Goal: Information Seeking & Learning: Find specific fact

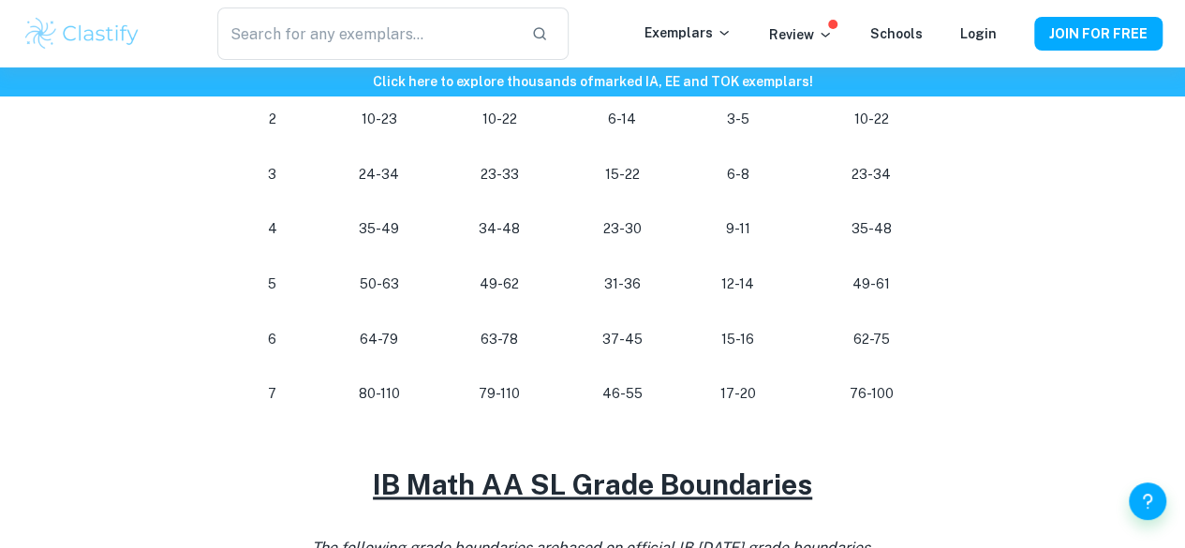
scroll to position [1130, 0]
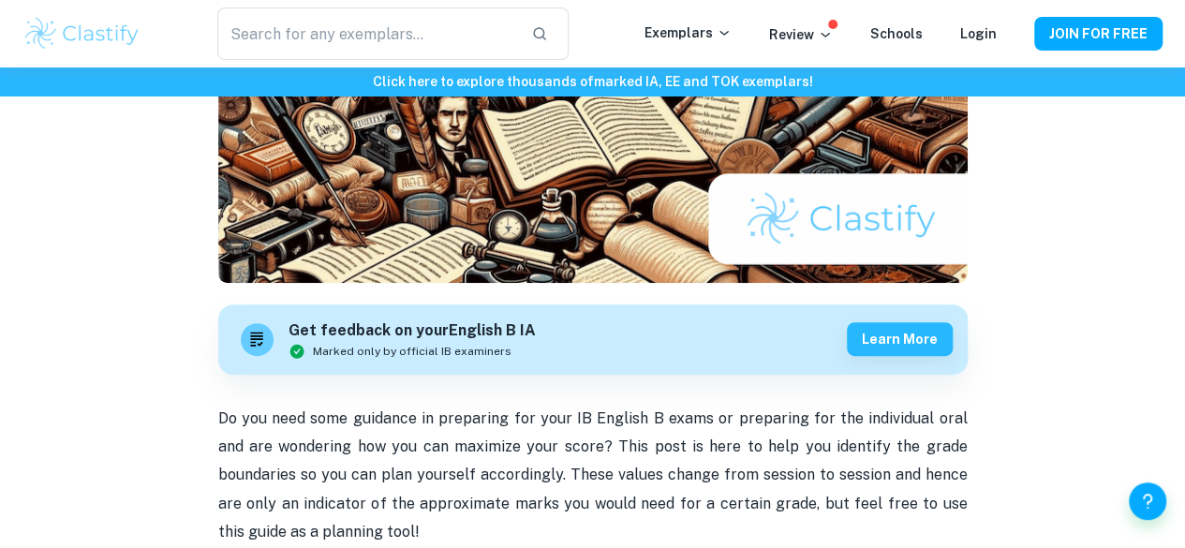
scroll to position [349, 0]
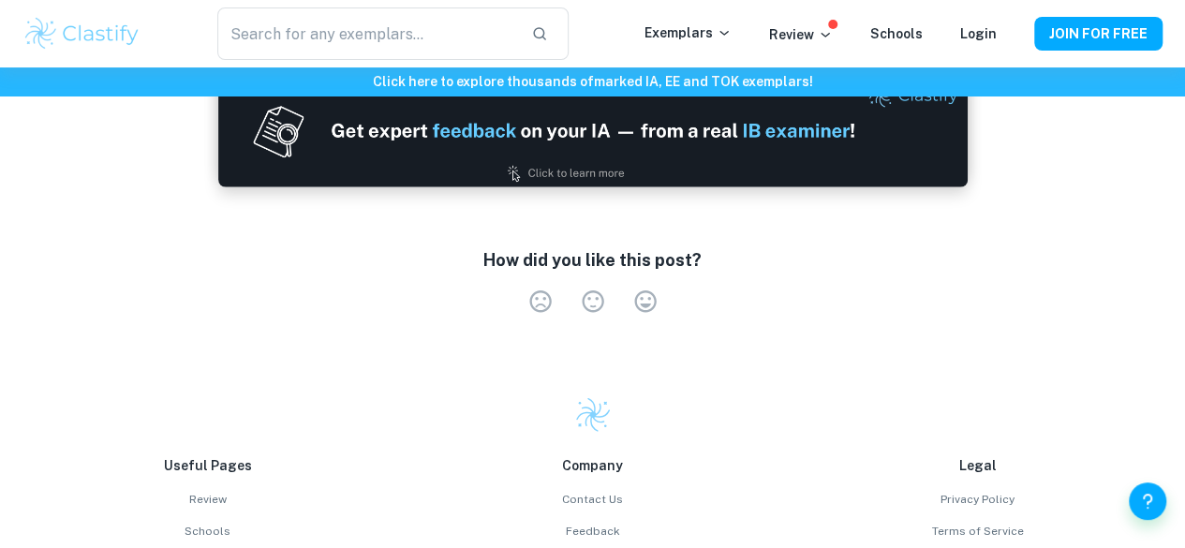
scroll to position [2412, 0]
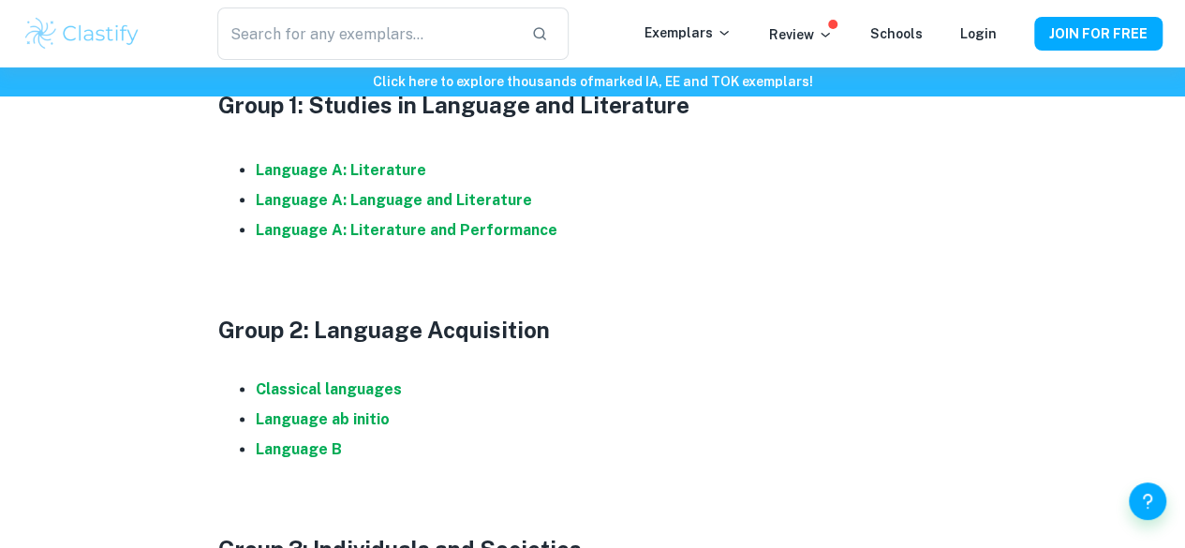
scroll to position [1029, 0]
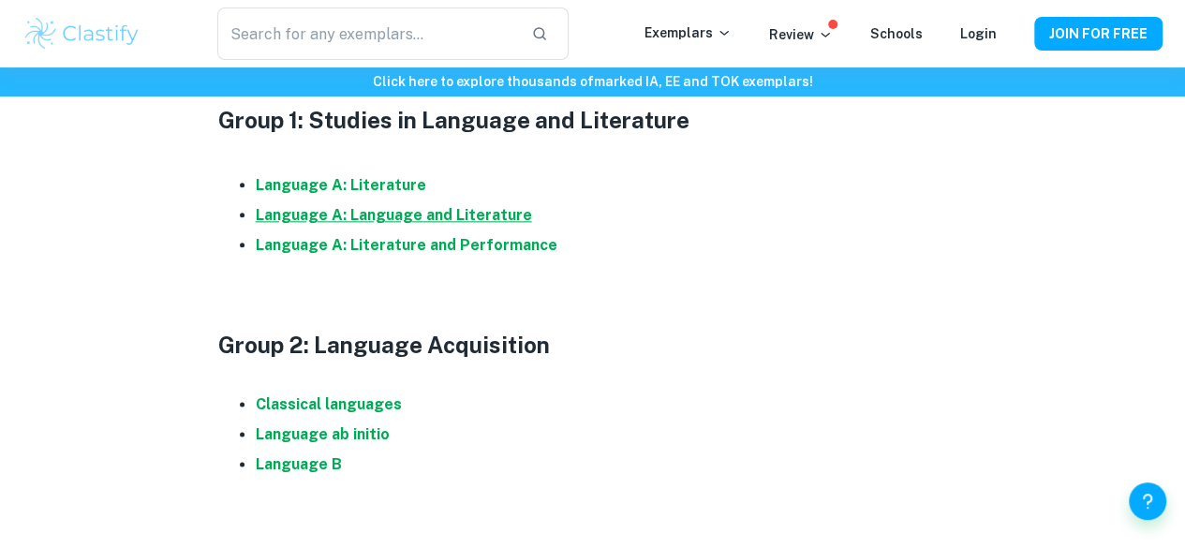
click at [438, 221] on strong "Language A: Language and Literature" at bounding box center [394, 215] width 276 height 18
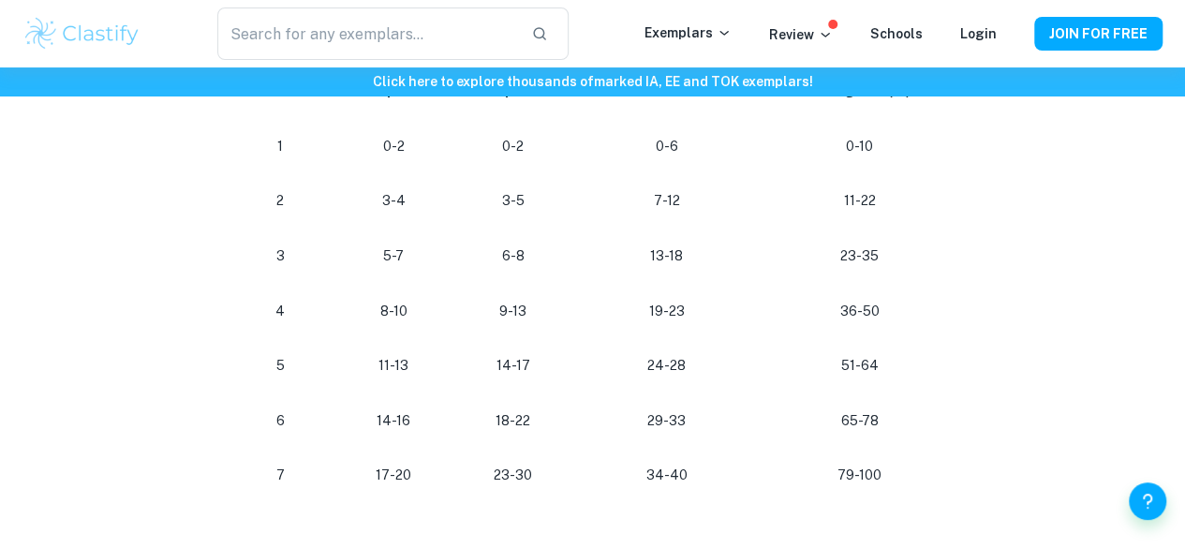
scroll to position [1944, 0]
click at [526, 283] on td "6-8" at bounding box center [513, 255] width 122 height 55
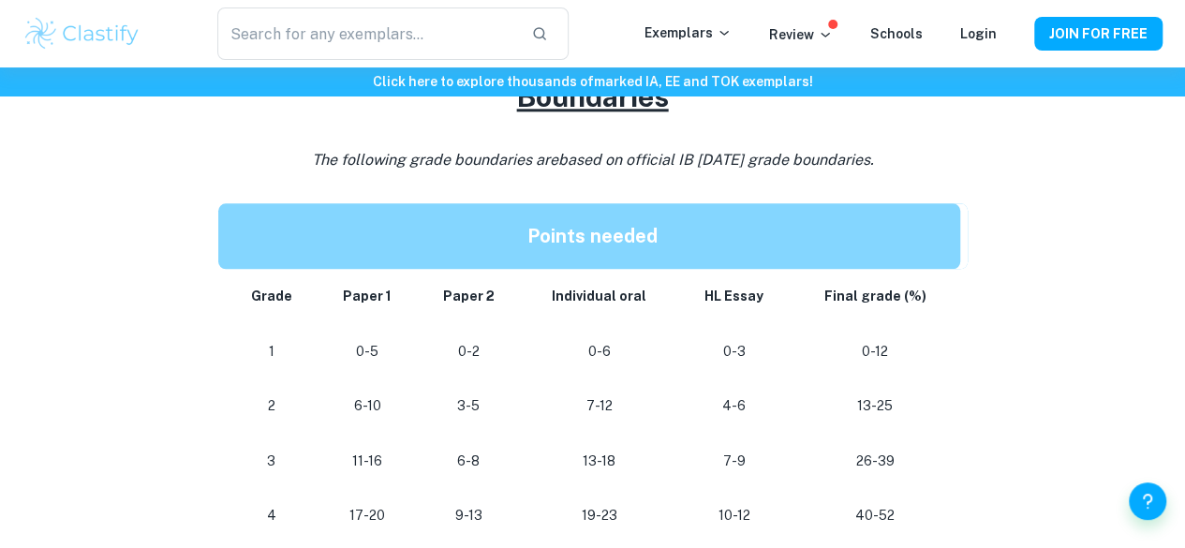
scroll to position [972, 0]
